Goal: Navigation & Orientation: Understand site structure

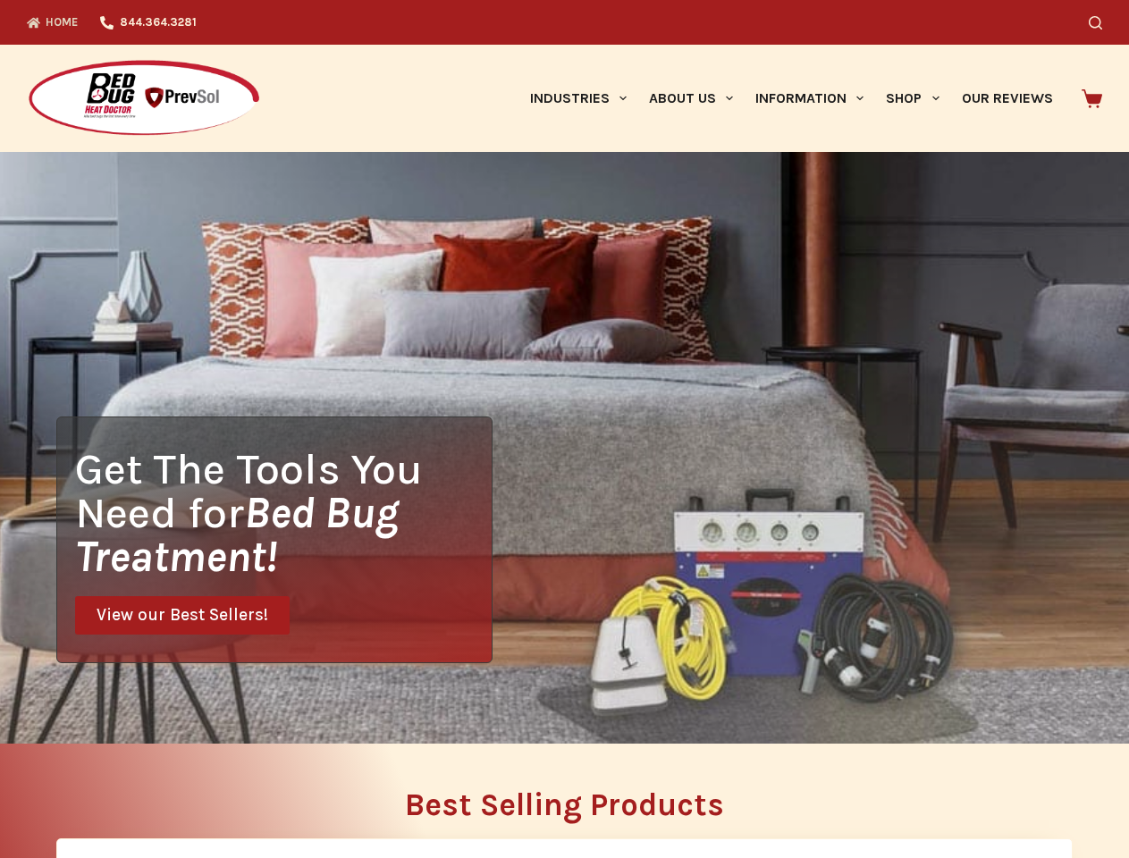
click at [564, 429] on div "Get The Tools You Need for Bed Bug Treatment! View our Best Sellers!" at bounding box center [564, 448] width 1129 height 592
click at [1102, 22] on icon "Search" at bounding box center [1095, 22] width 13 height 13
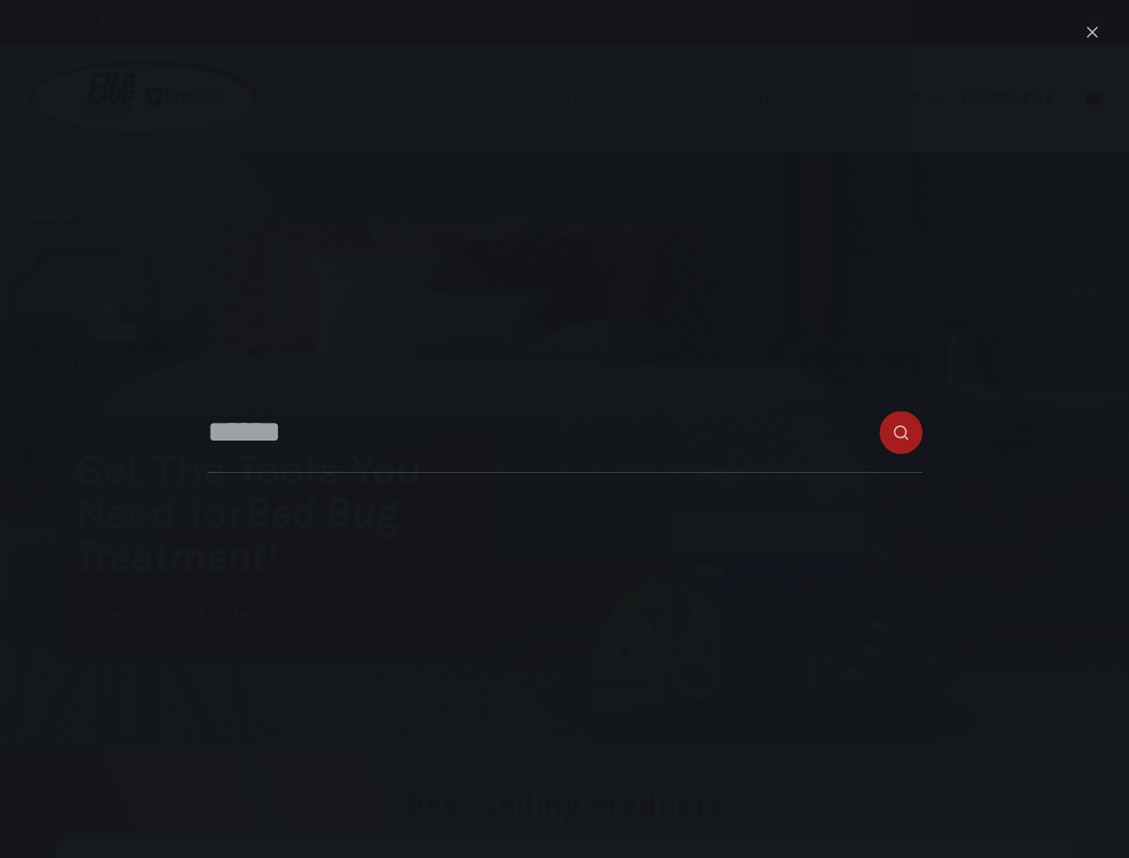
click at [585, 98] on link "Industries" at bounding box center [578, 98] width 119 height 107
click at [698, 98] on link "About Us" at bounding box center [691, 98] width 106 height 107
click at [817, 98] on link "Information" at bounding box center [810, 98] width 131 height 107
click at [920, 98] on link "Shop" at bounding box center [912, 98] width 75 height 107
